Goal: Information Seeking & Learning: Check status

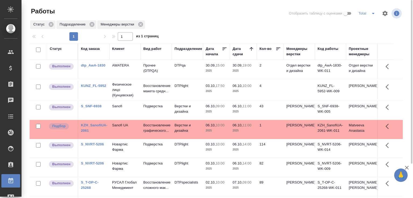
click at [217, 112] on p "2025" at bounding box center [216, 111] width 21 height 5
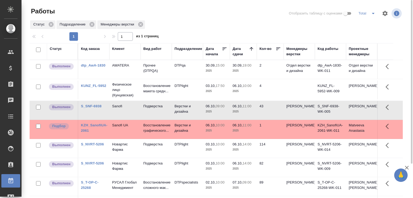
click at [217, 112] on p "2025" at bounding box center [216, 111] width 21 height 5
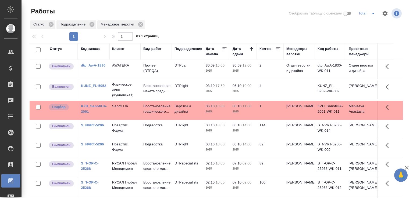
scroll to position [41, 0]
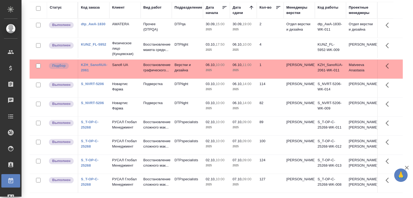
click at [243, 86] on p "14:00" at bounding box center [246, 84] width 9 height 4
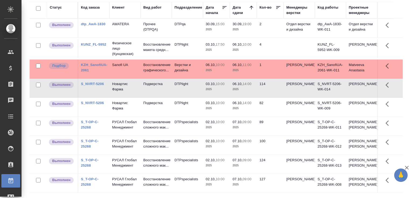
click at [207, 76] on td "06.10, 10:00 2025" at bounding box center [216, 69] width 27 height 19
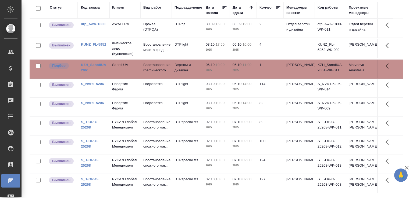
click at [206, 76] on td "06.10, 10:00 2025" at bounding box center [216, 69] width 27 height 19
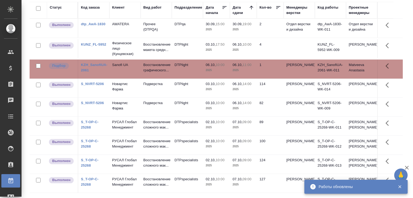
click at [203, 92] on td "03.10, 10:00 2025" at bounding box center [216, 88] width 27 height 19
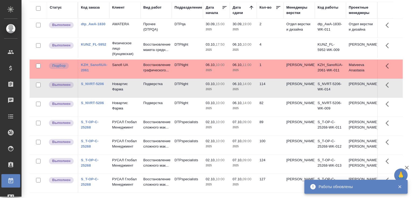
click at [203, 92] on td "03.10, 10:00 2025" at bounding box center [216, 88] width 27 height 19
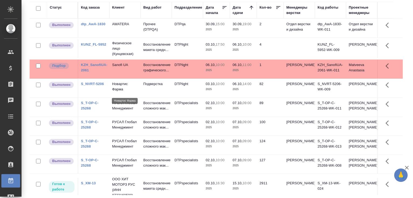
click at [130, 87] on p "Новартис Фарма" at bounding box center [125, 86] width 26 height 11
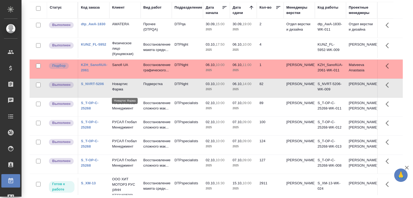
click at [130, 87] on p "Новартис Фарма" at bounding box center [125, 86] width 26 height 11
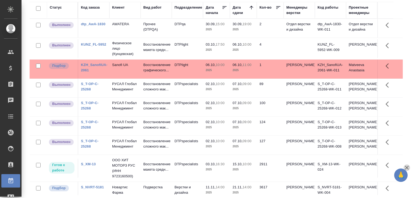
click at [407, 166] on icon "button" at bounding box center [406, 168] width 6 height 6
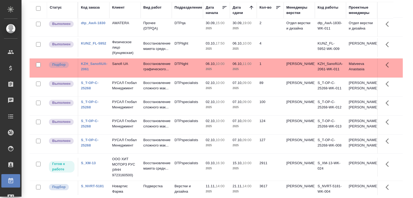
scroll to position [0, 0]
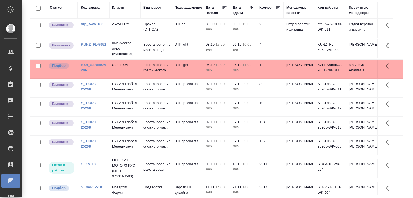
click at [202, 45] on td "DTPlight" at bounding box center [187, 48] width 31 height 19
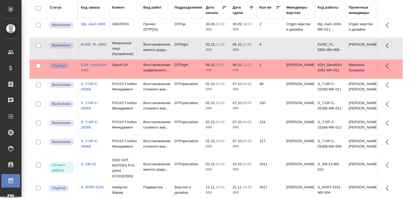
click at [202, 45] on td "DTPlight" at bounding box center [187, 48] width 31 height 19
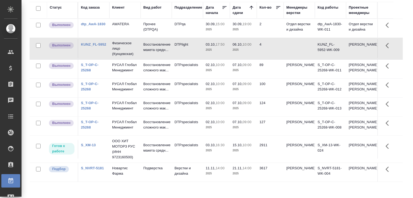
click at [229, 46] on td "03.10, 17:50 2025" at bounding box center [216, 48] width 27 height 19
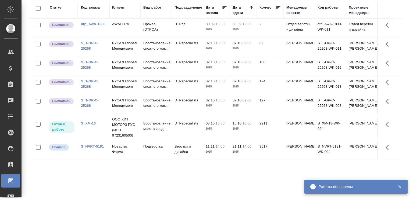
click at [401, 73] on div "Статус Код заказа Клиент Вид работ Подразделение Дата начала Дата сдачи Кол-во …" at bounding box center [218, 98] width 377 height 193
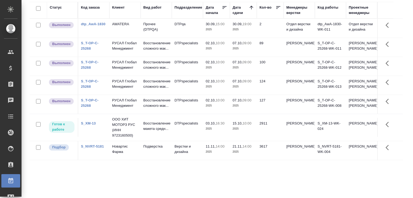
click at [400, 70] on div "Статус Код заказа Клиент Вид работ Подразделение Дата начала Дата сдачи Кол-во …" at bounding box center [218, 98] width 377 height 193
click at [402, 19] on div "Статус Код заказа Клиент Вид работ Подразделение Дата начала Дата сдачи Кол-во …" at bounding box center [218, 98] width 377 height 193
click at [405, 17] on div "Работы Отобразить таблицу с оценками Total Статус Подразделение Менеджеры верст…" at bounding box center [218, 79] width 383 height 240
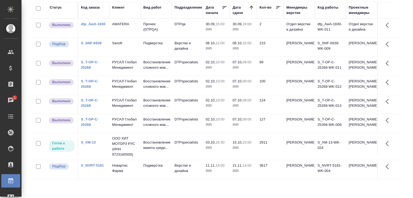
click at [403, 15] on div "Работы Отобразить таблицу с оценками Total Статус Подразделение Менеджеры верст…" at bounding box center [218, 79] width 383 height 240
click at [96, 45] on link "S_SNF-6939" at bounding box center [91, 43] width 21 height 4
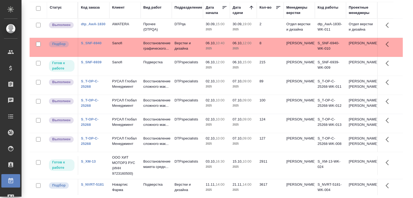
click at [174, 50] on td "Верстки и дизайна" at bounding box center [187, 47] width 31 height 19
